Goal: Information Seeking & Learning: Learn about a topic

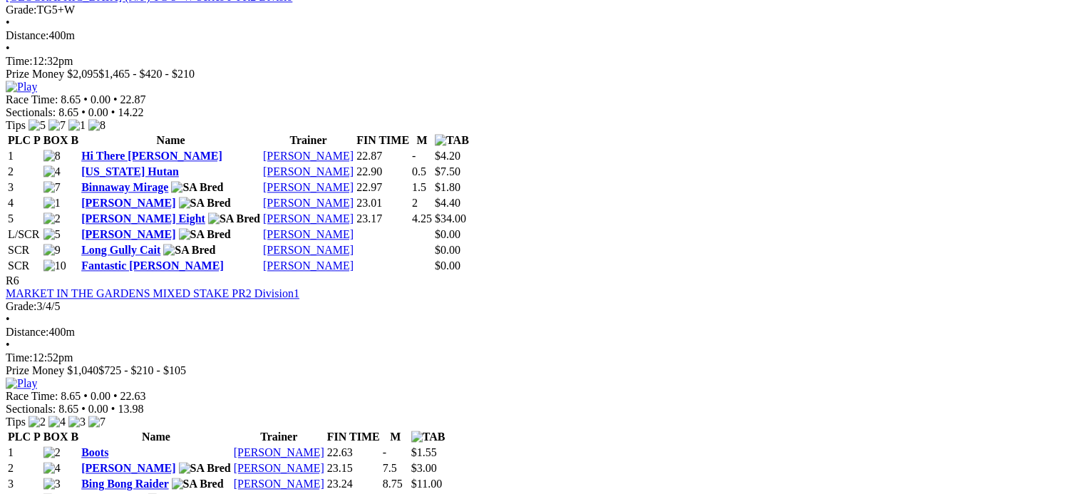
scroll to position [1854, 0]
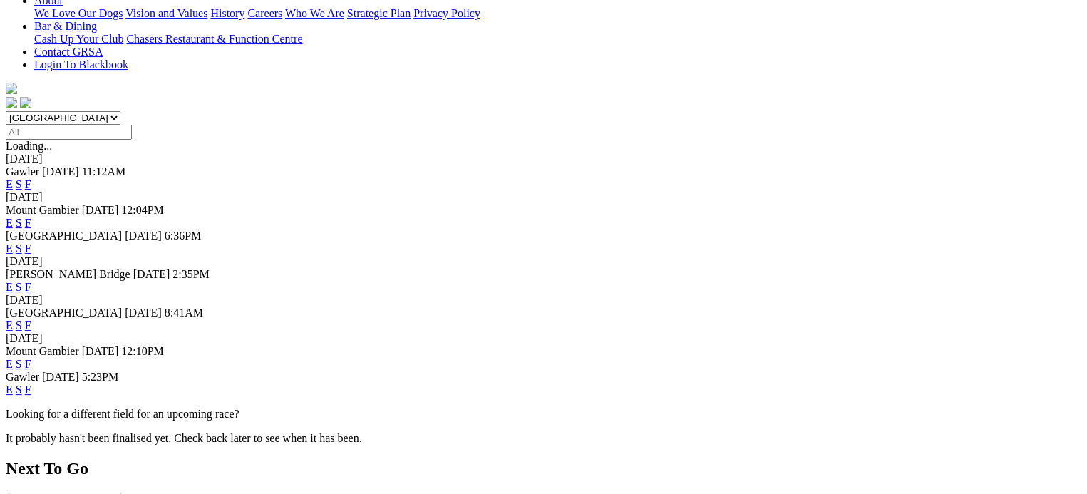
scroll to position [357, 0]
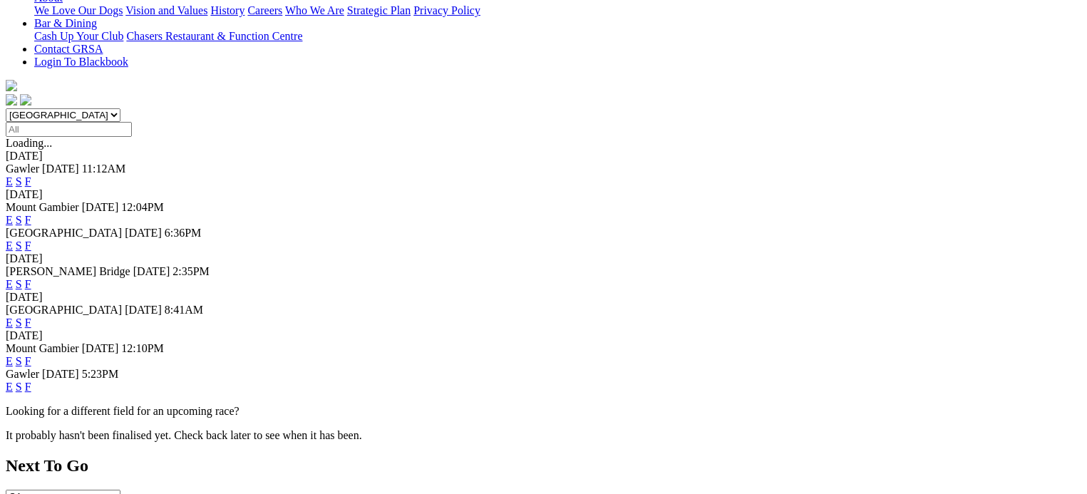
click at [31, 278] on link "F" at bounding box center [28, 284] width 6 height 12
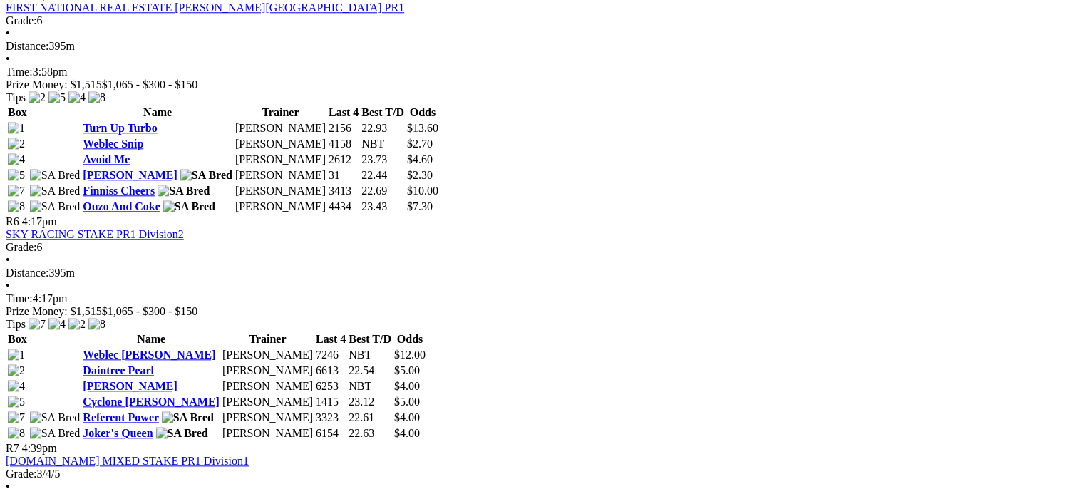
scroll to position [1569, 0]
